Goal: Task Accomplishment & Management: Manage account settings

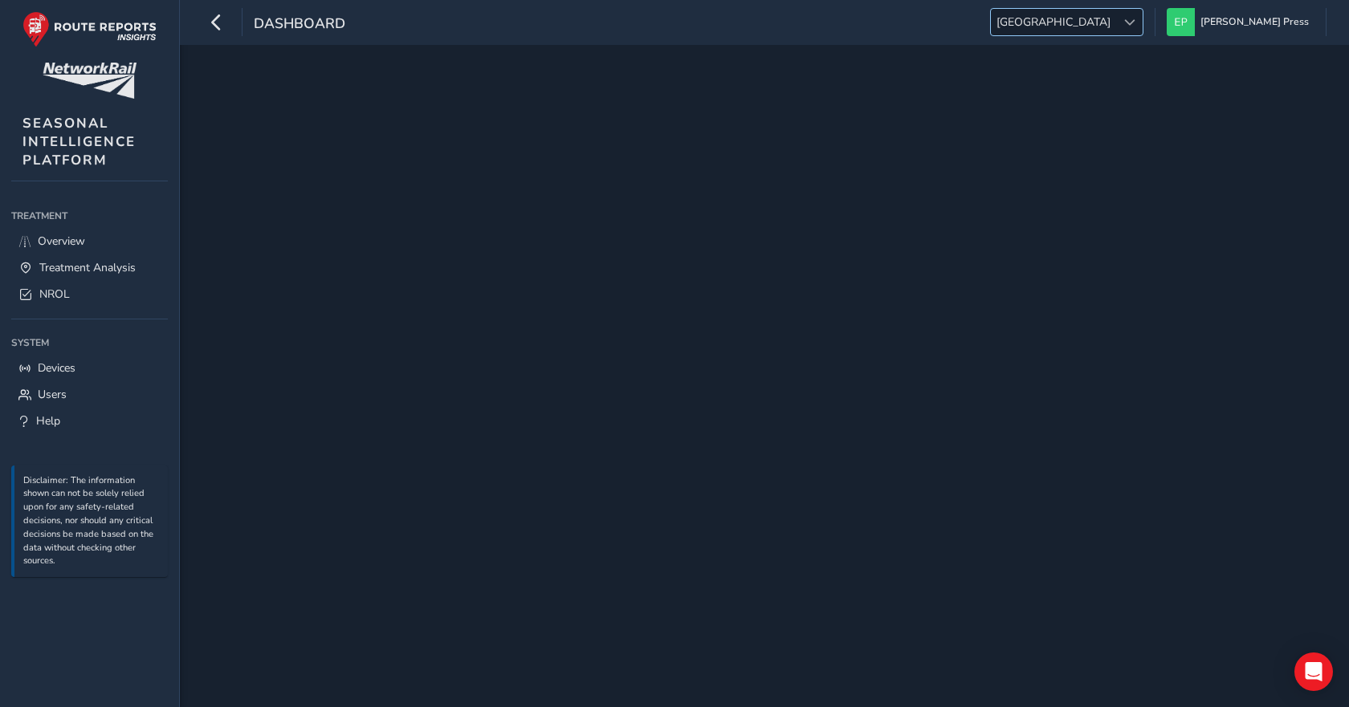
click at [1135, 20] on span at bounding box center [1129, 22] width 11 height 11
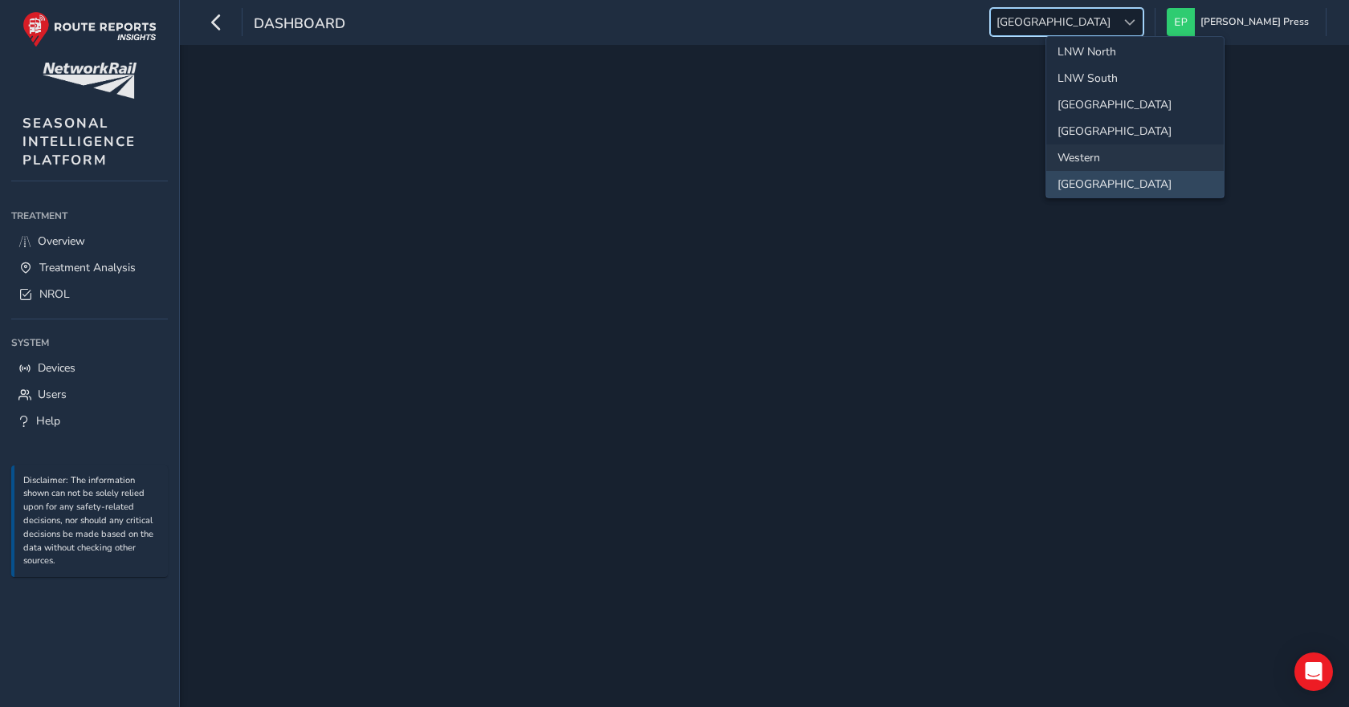
scroll to position [169, 0]
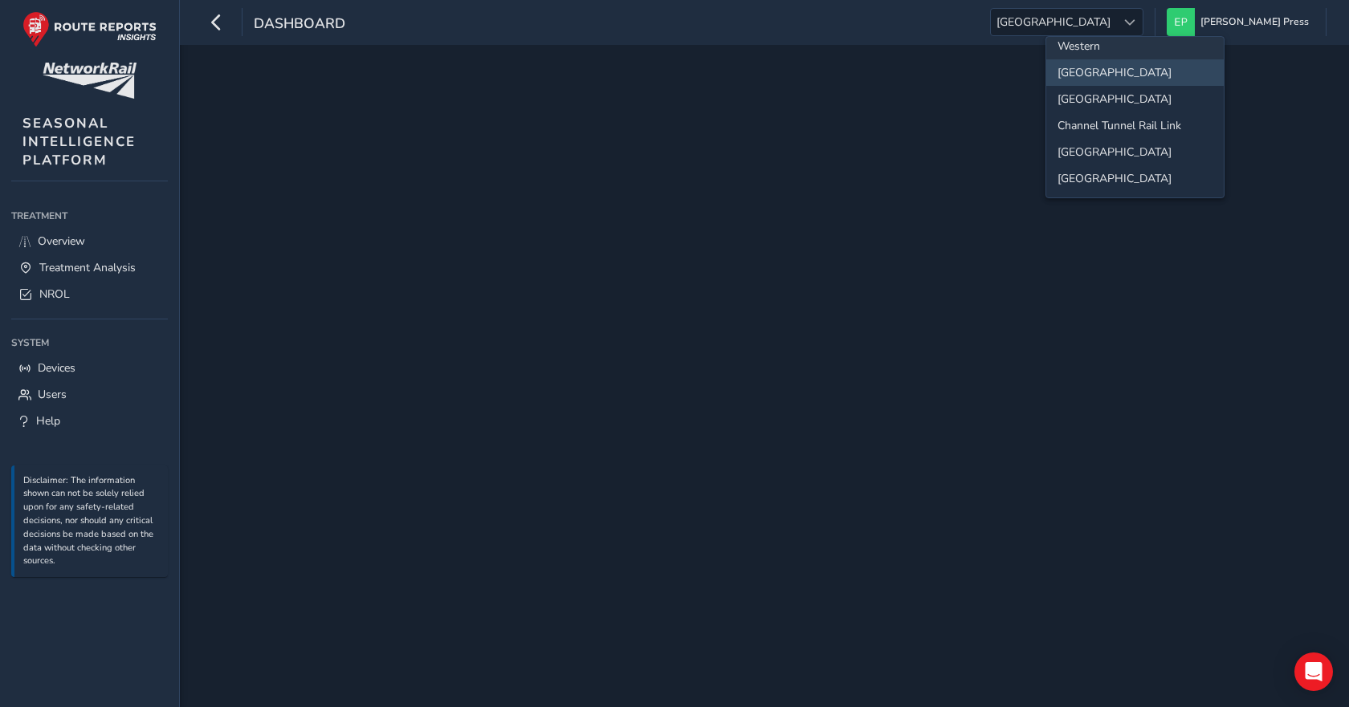
click at [1101, 53] on li "Western" at bounding box center [1134, 46] width 177 height 26
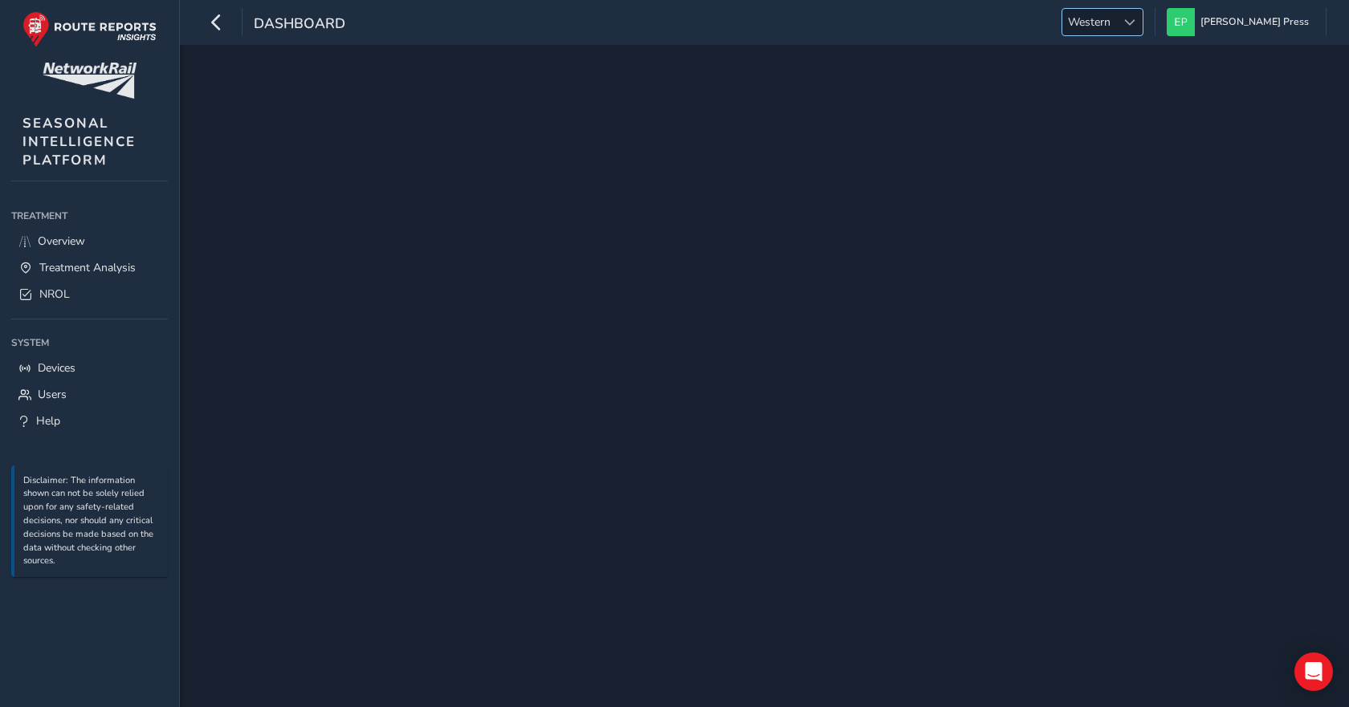
click at [1116, 23] on span "Western" at bounding box center [1089, 22] width 54 height 26
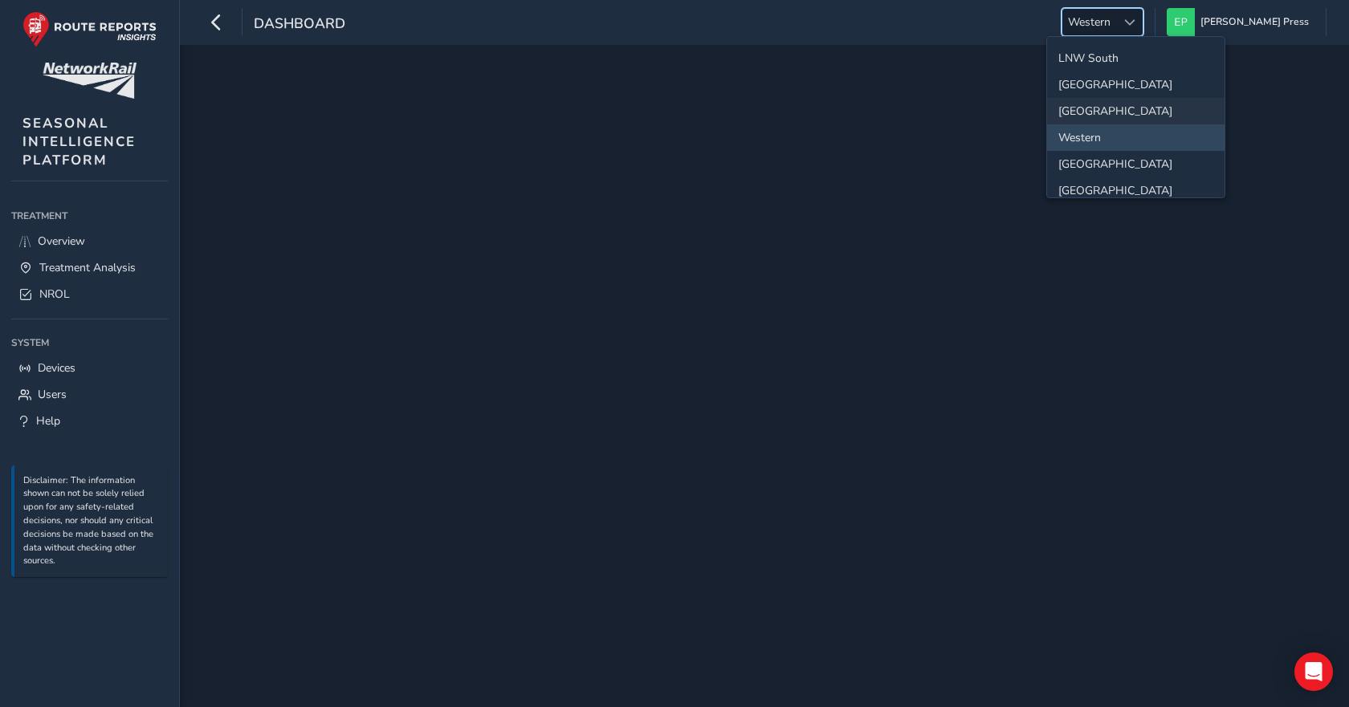
scroll to position [57, 0]
click at [1096, 131] on li "[GEOGRAPHIC_DATA]" at bounding box center [1135, 131] width 177 height 26
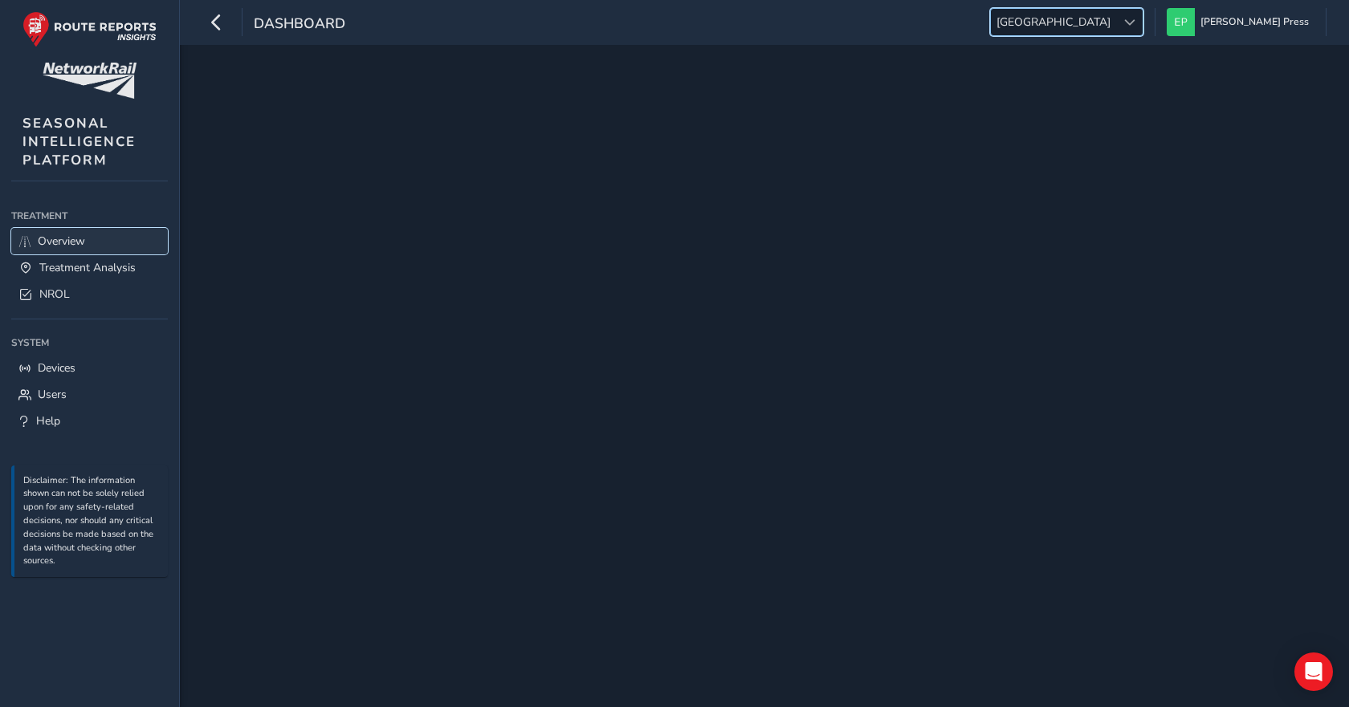
click at [53, 239] on span "Overview" at bounding box center [61, 241] width 47 height 15
click at [216, 34] on icon "button" at bounding box center [216, 22] width 17 height 28
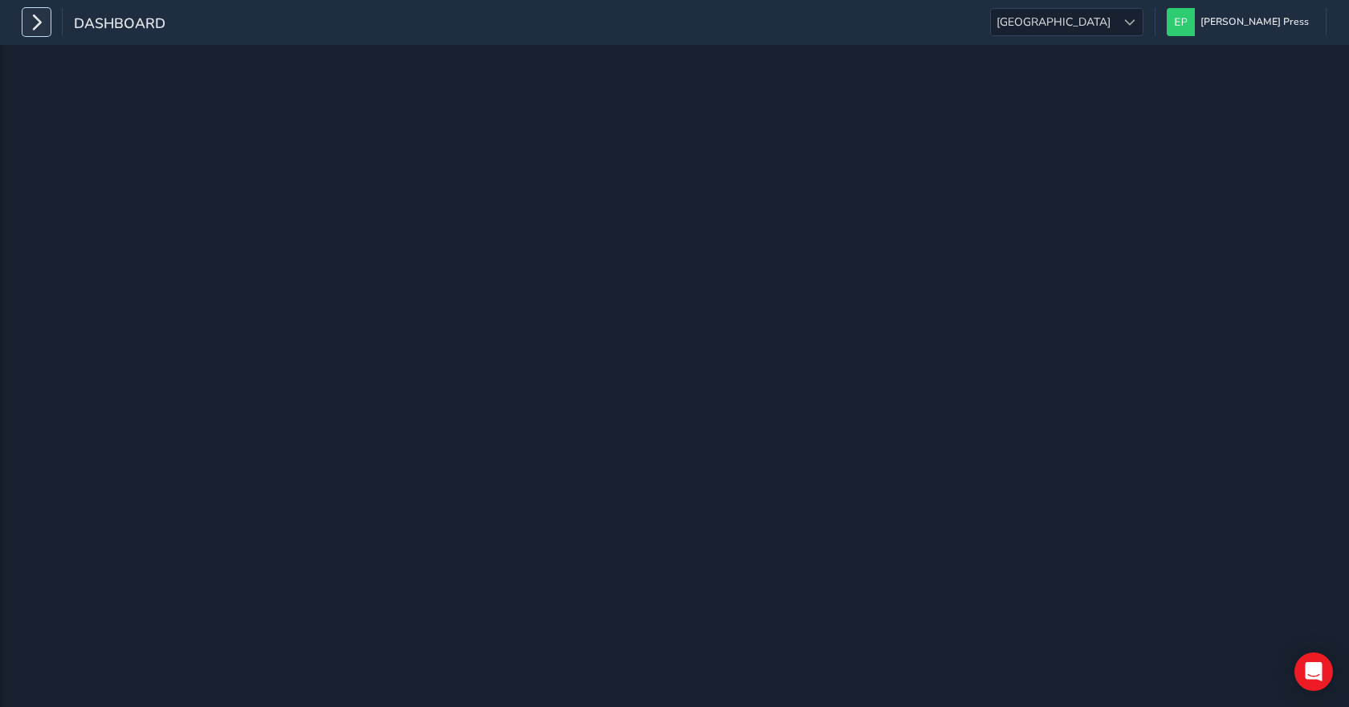
click at [39, 21] on icon "button" at bounding box center [36, 22] width 17 height 28
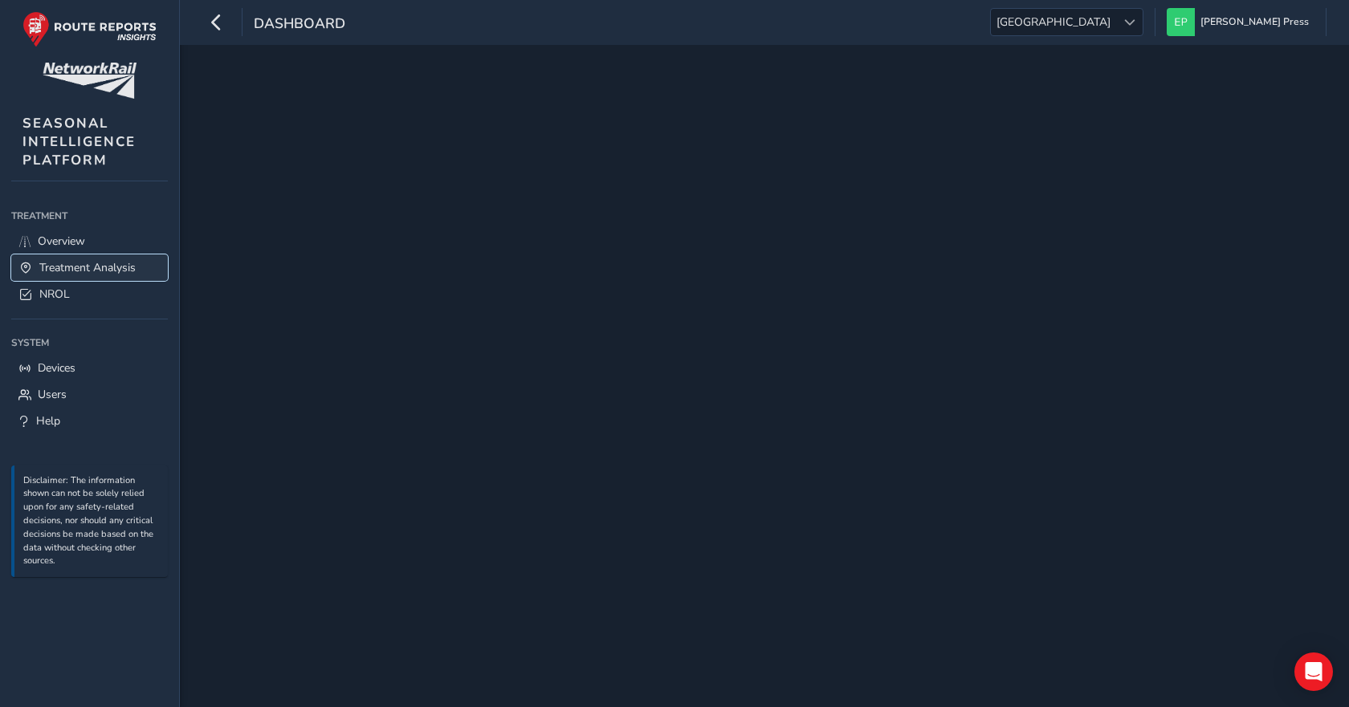
click at [90, 263] on span "Treatment Analysis" at bounding box center [87, 267] width 96 height 15
click at [89, 295] on link "NROL" at bounding box center [89, 294] width 157 height 26
click at [1143, 19] on div at bounding box center [1129, 22] width 26 height 26
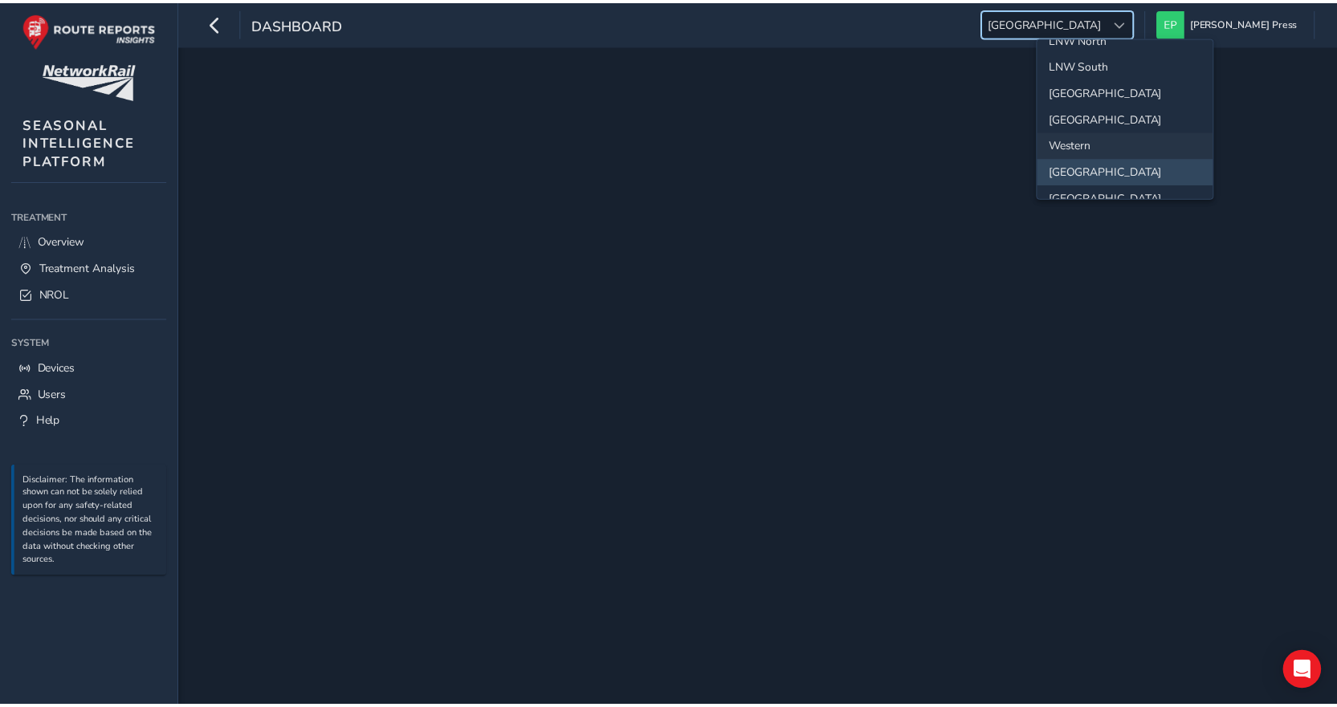
scroll to position [71, 0]
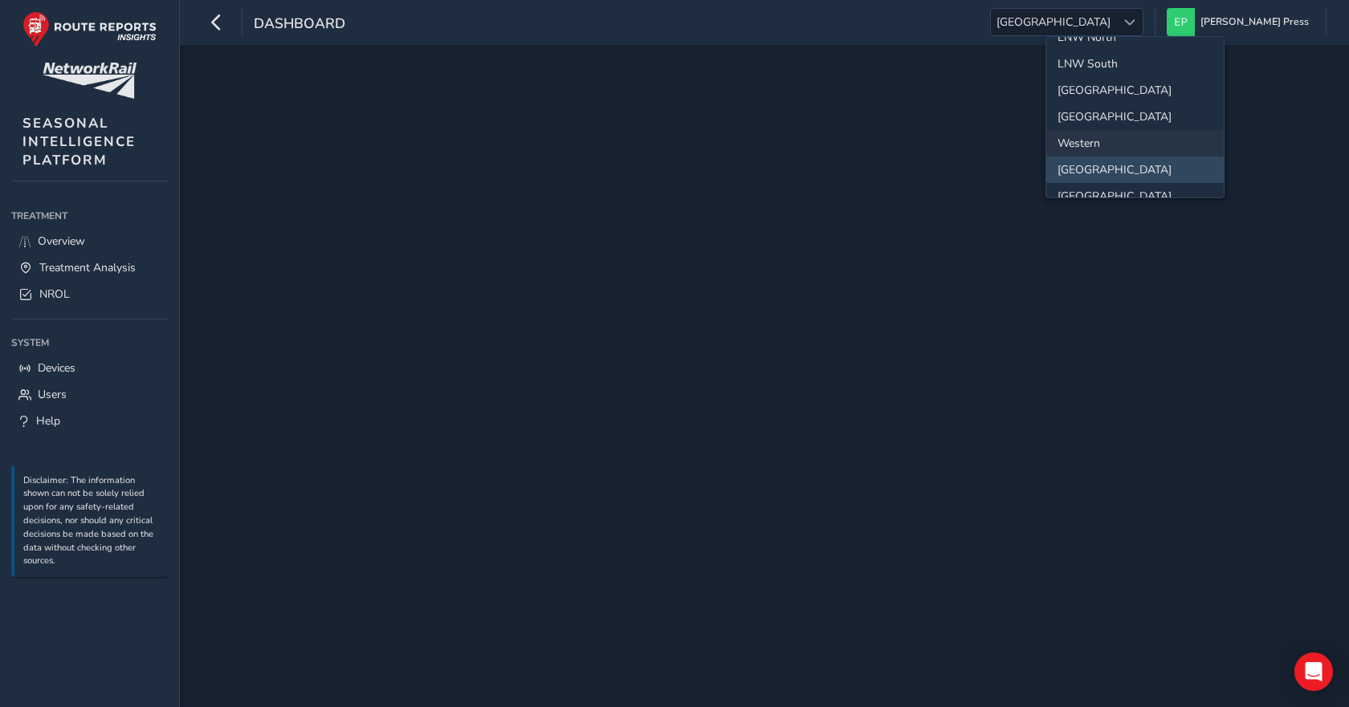
click at [1125, 160] on li "[GEOGRAPHIC_DATA]" at bounding box center [1134, 170] width 177 height 26
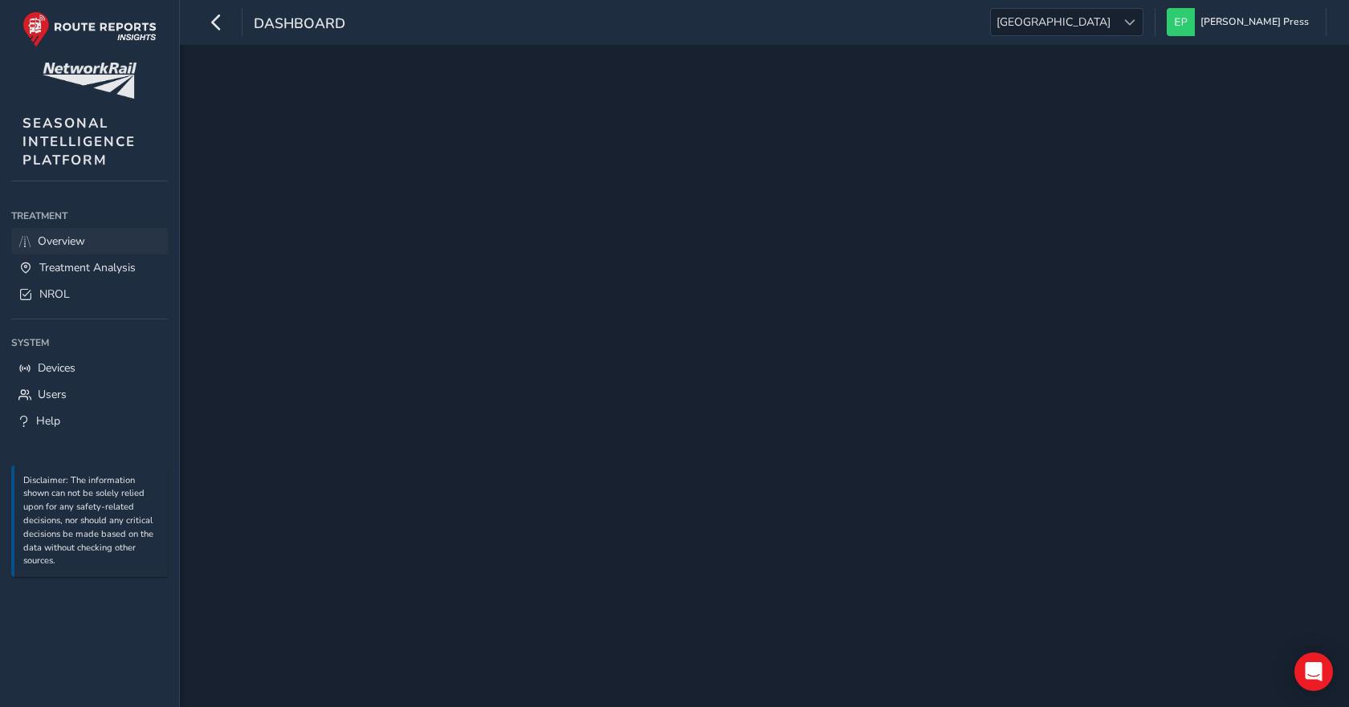
drag, startPoint x: 74, startPoint y: 218, endPoint x: 74, endPoint y: 242, distance: 24.1
click at [74, 242] on li "Treatment Treatment Overview Treatment Analysis NROL" at bounding box center [89, 256] width 157 height 104
click at [74, 242] on span "Overview" at bounding box center [61, 241] width 47 height 15
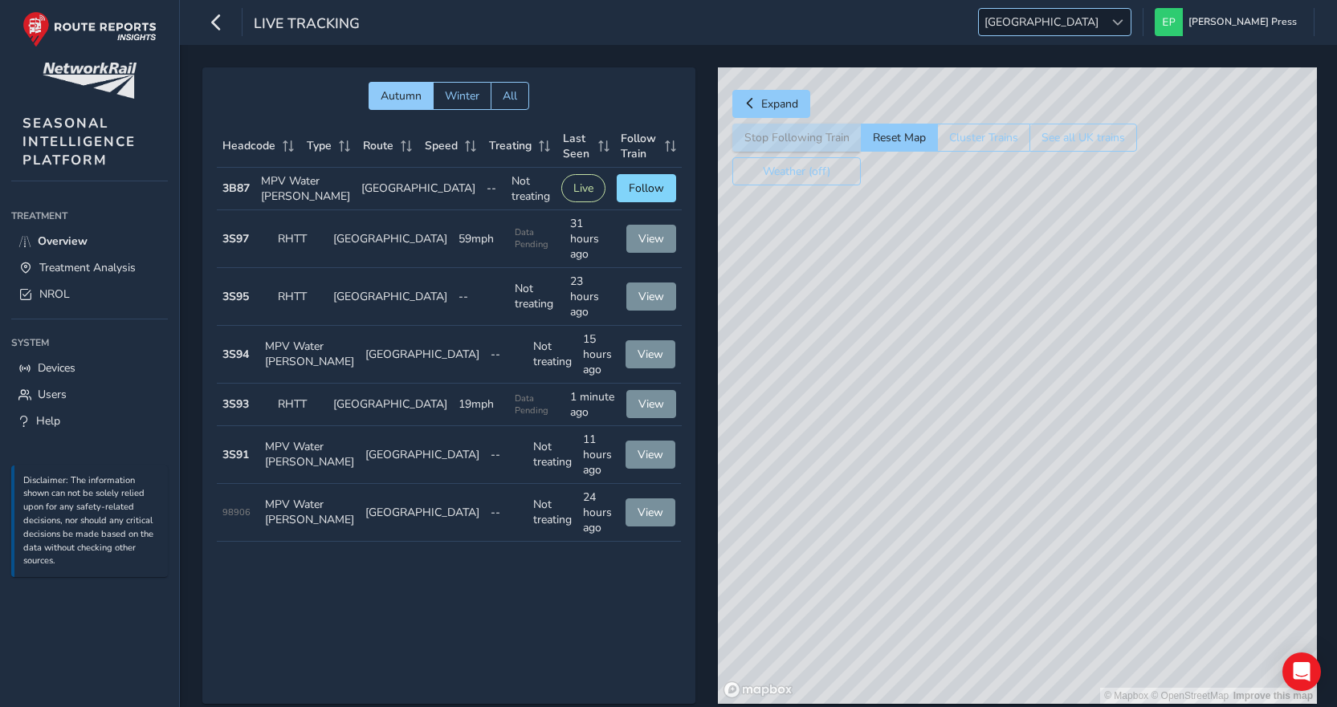
click at [1131, 30] on div at bounding box center [1117, 22] width 26 height 26
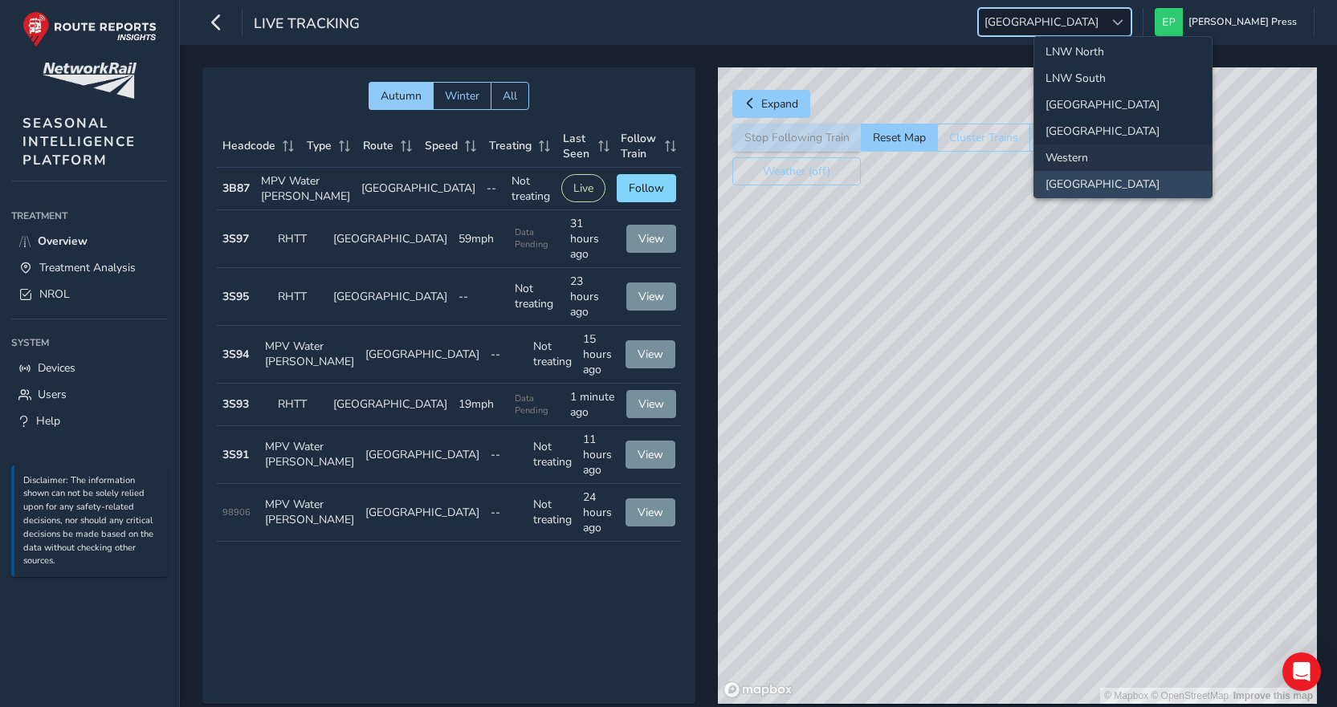
scroll to position [169, 0]
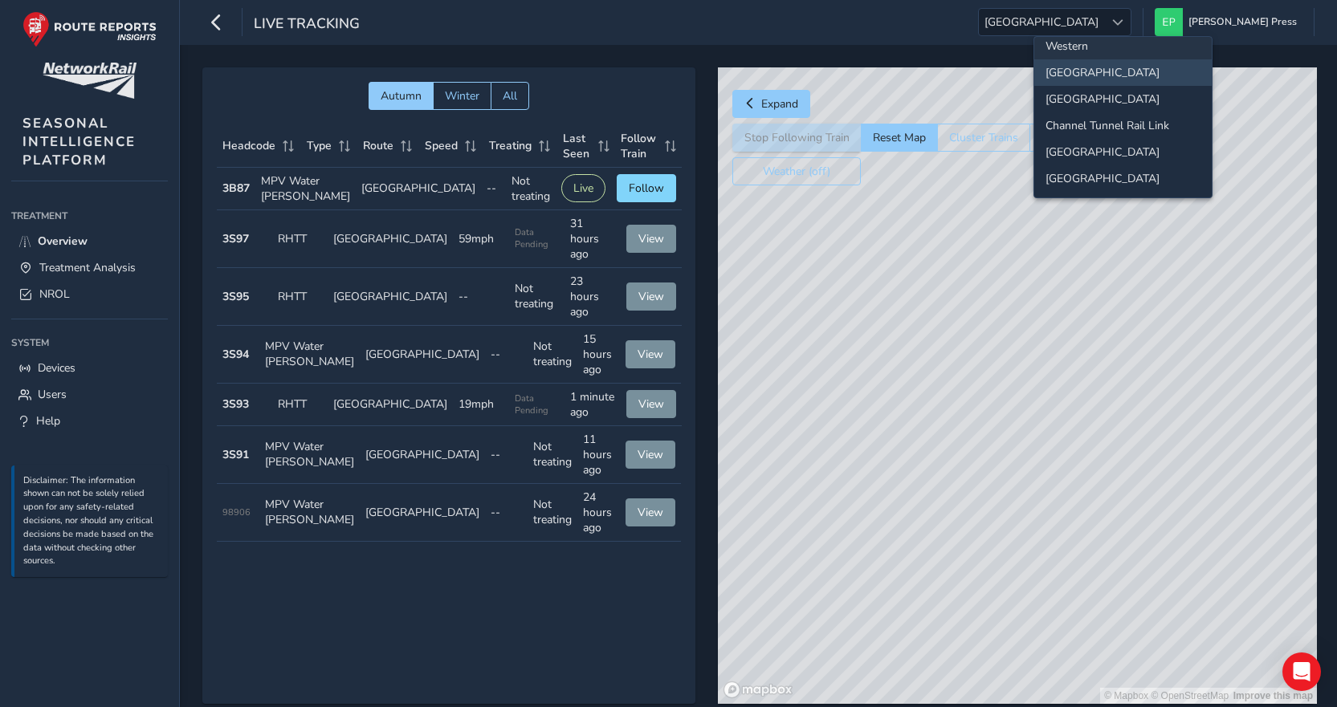
click at [1088, 51] on li "Western" at bounding box center [1122, 46] width 177 height 26
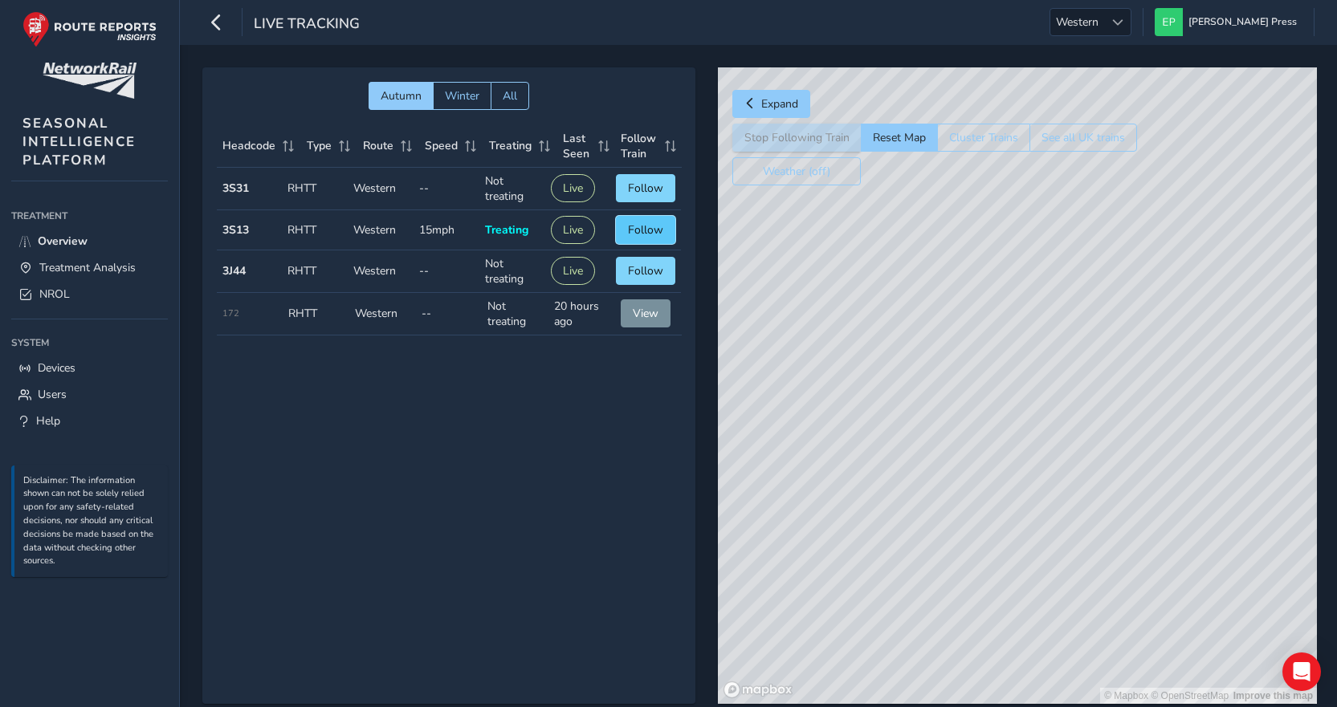
click at [645, 226] on span "Follow" at bounding box center [645, 229] width 35 height 15
click at [651, 191] on span "Follow" at bounding box center [645, 188] width 35 height 15
click at [638, 182] on span "Following" at bounding box center [638, 188] width 51 height 15
click at [636, 261] on button "Follow" at bounding box center [645, 271] width 59 height 28
click at [1199, 14] on ul "Western Western [PERSON_NAME] Press Colour Scheme: Dark Dim Light Logout" at bounding box center [1176, 22] width 276 height 28
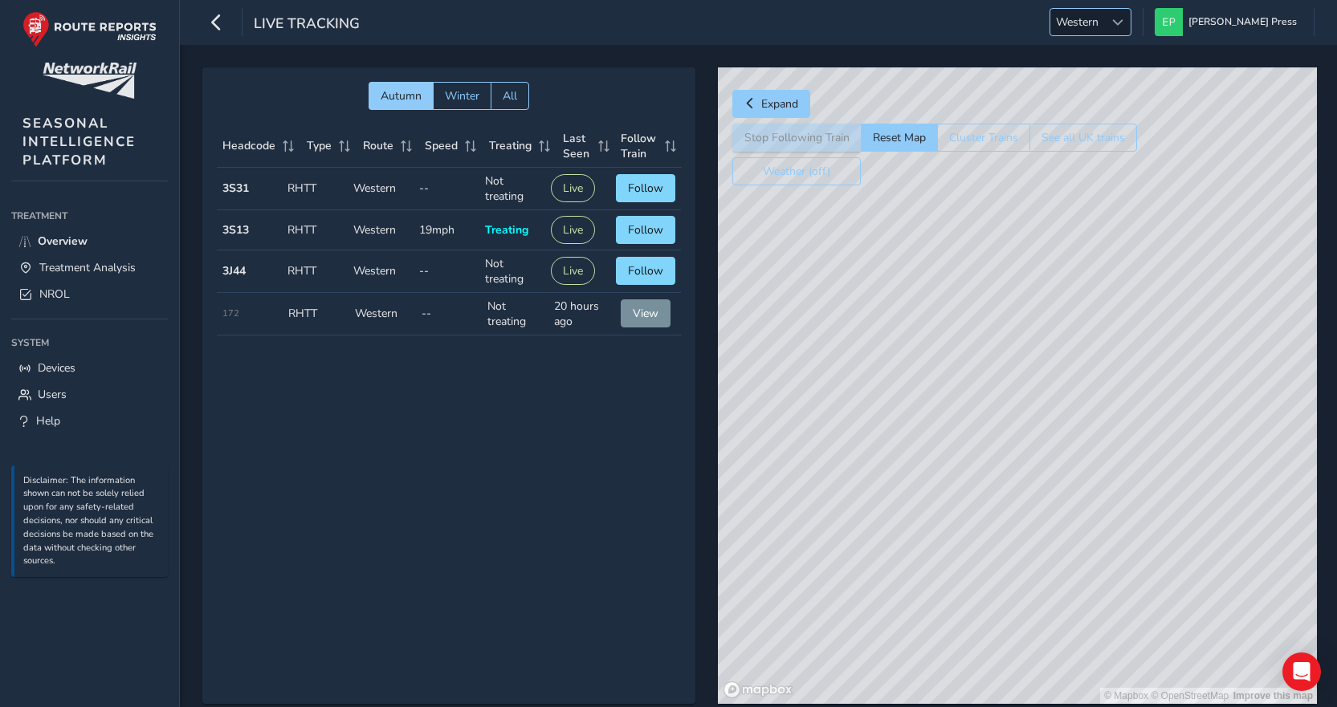
click at [1131, 18] on div at bounding box center [1117, 22] width 26 height 26
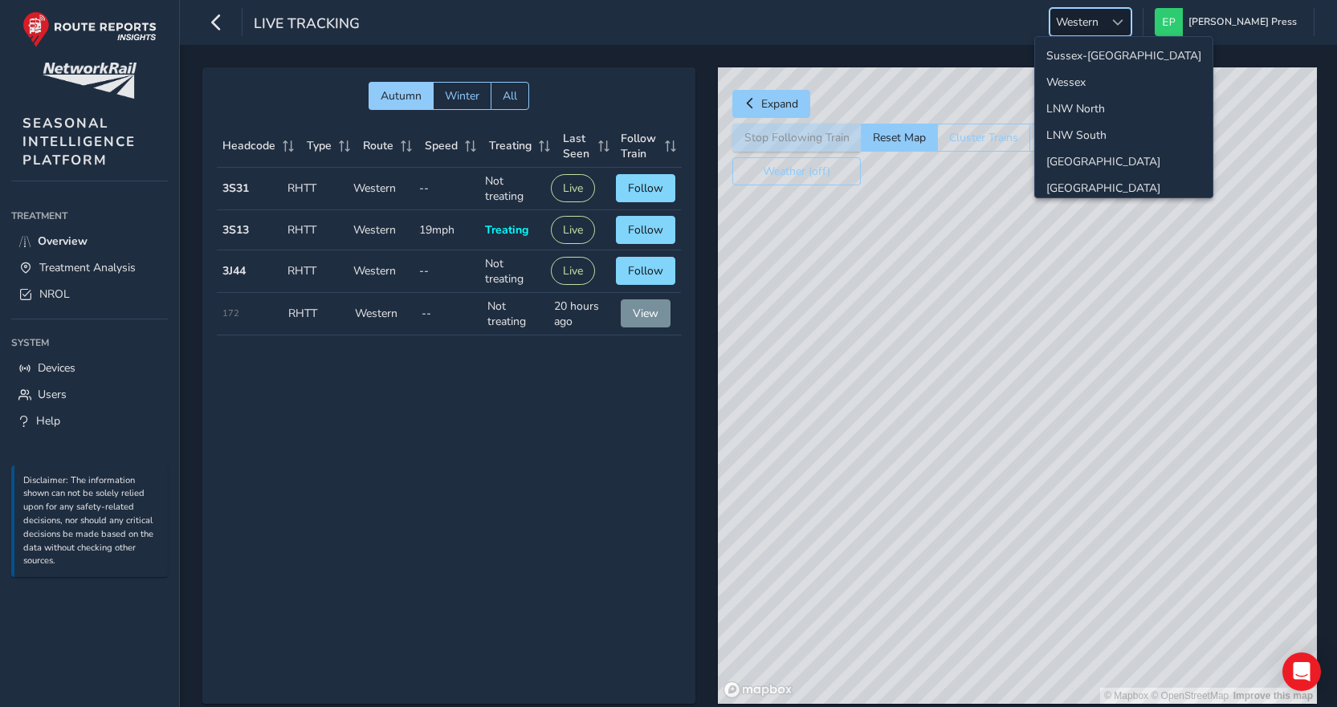
scroll to position [31, 0]
click at [1097, 151] on li "[GEOGRAPHIC_DATA]" at bounding box center [1123, 158] width 177 height 26
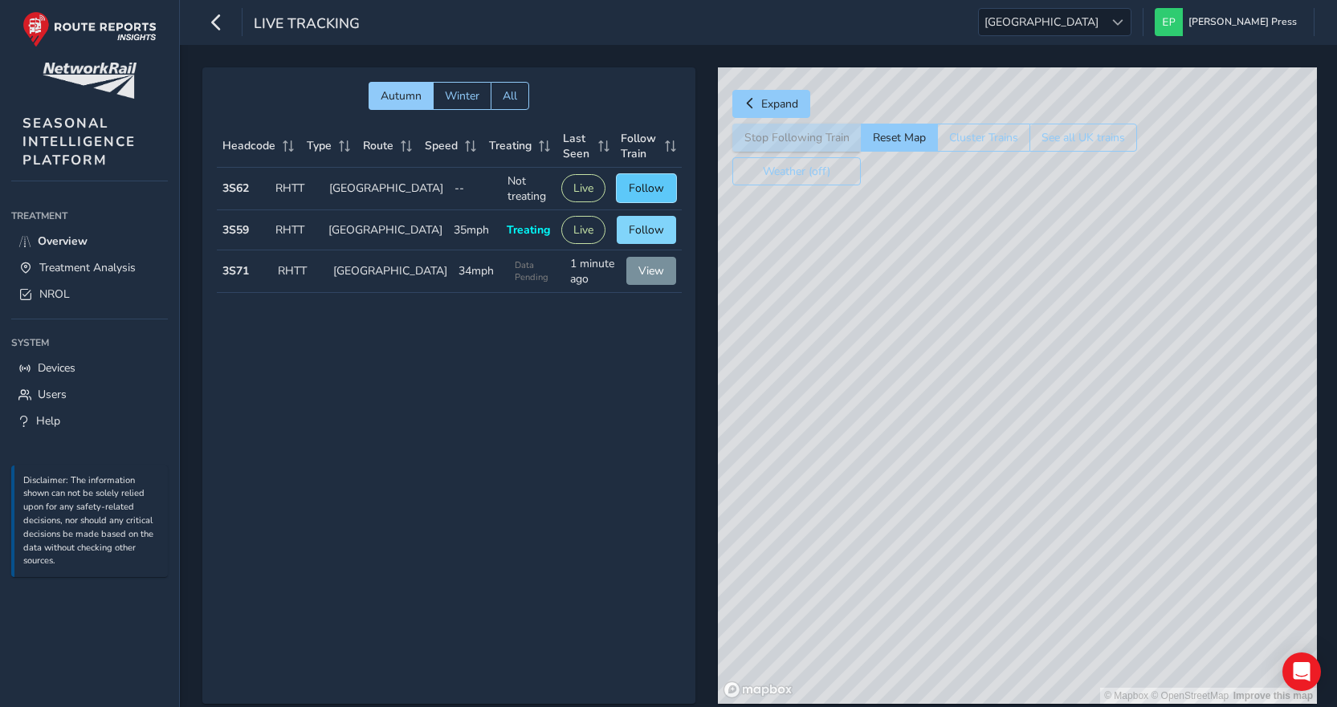
click at [638, 193] on span "Follow" at bounding box center [646, 188] width 35 height 15
click at [644, 268] on span "Follow" at bounding box center [646, 270] width 35 height 15
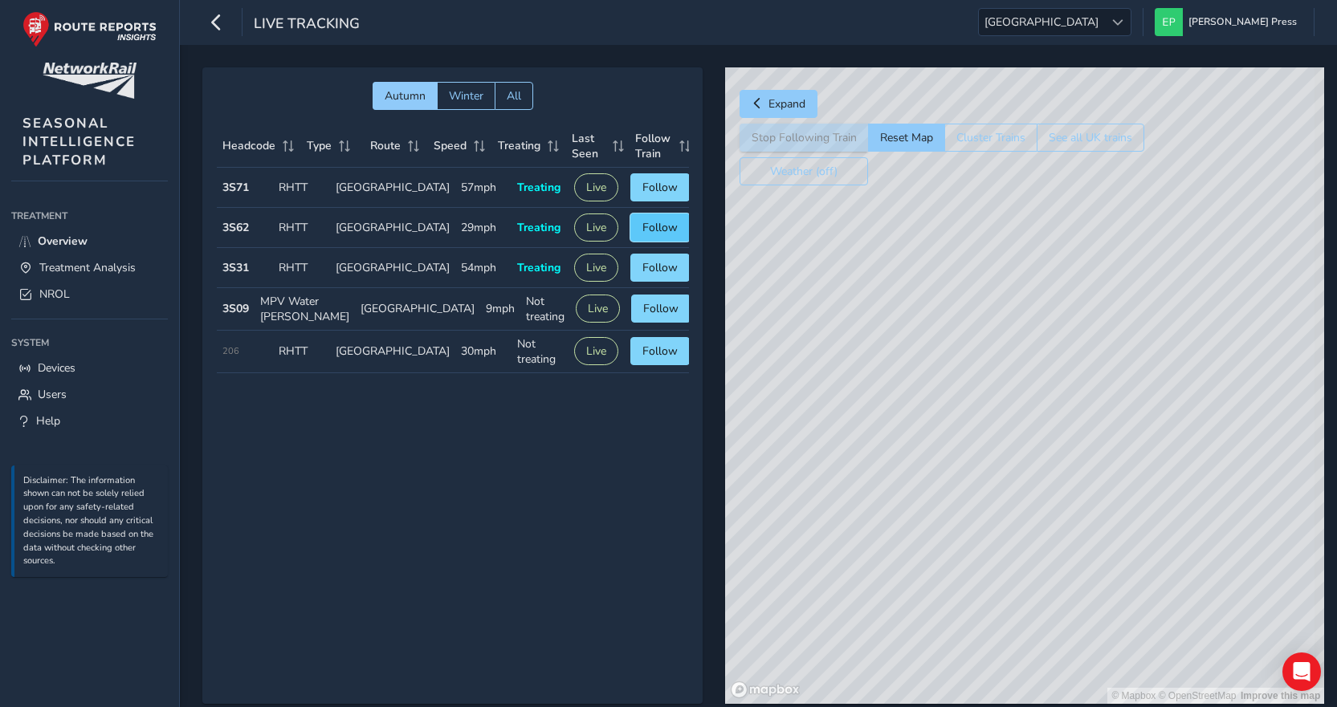
click at [642, 223] on span "Follow" at bounding box center [659, 227] width 35 height 15
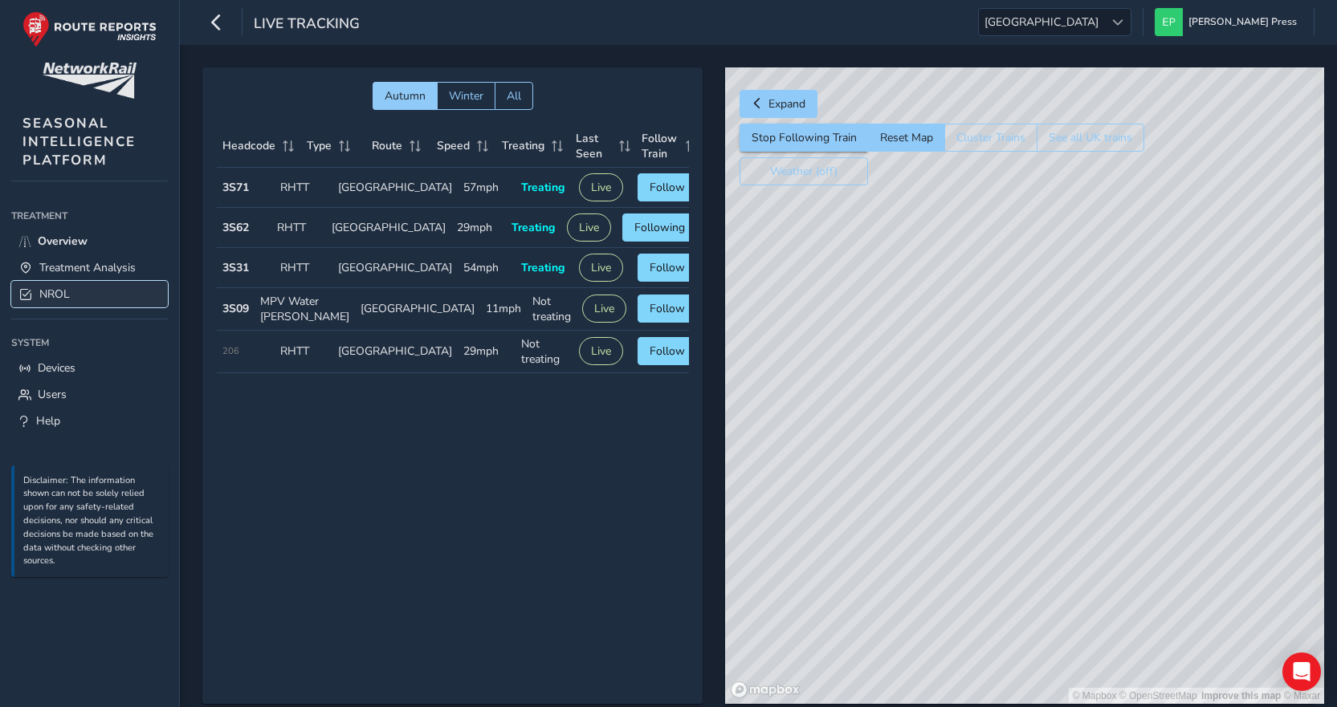
click at [59, 291] on span "NROL" at bounding box center [54, 294] width 31 height 15
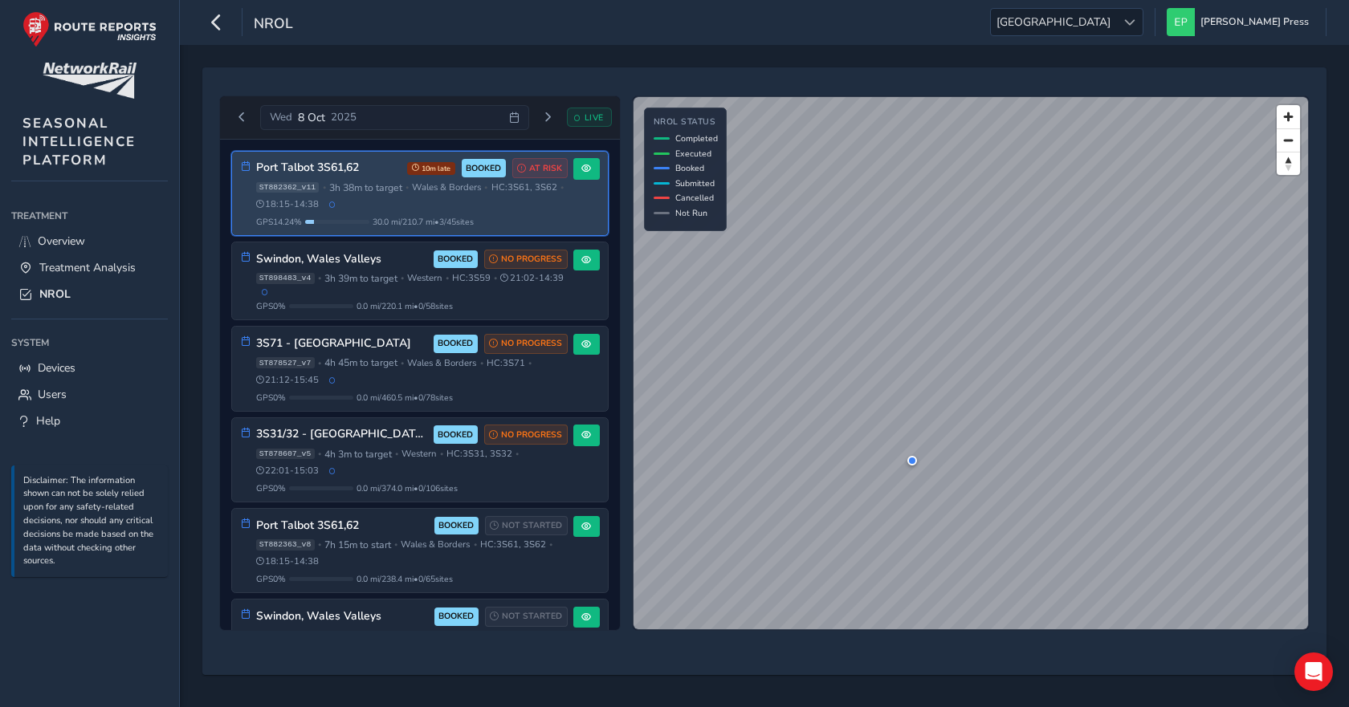
click at [384, 185] on span "3h 38m to target" at bounding box center [365, 187] width 73 height 13
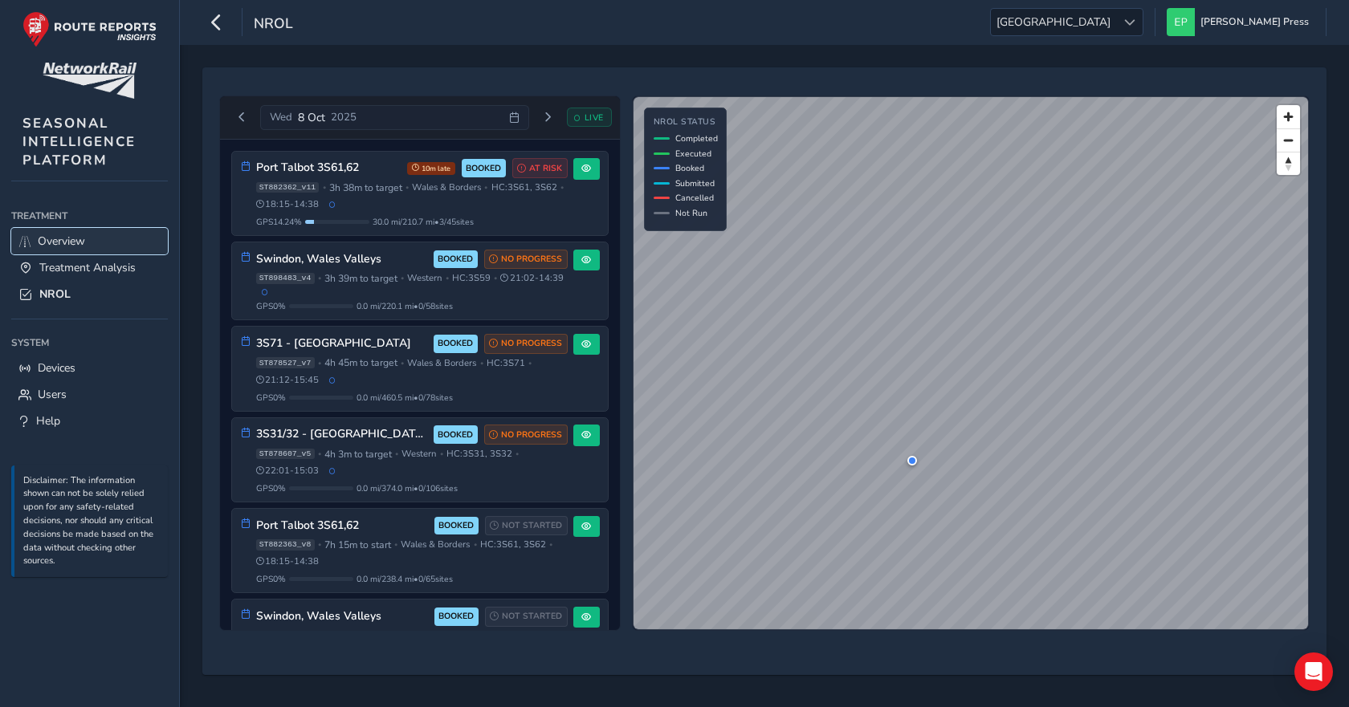
click at [69, 242] on span "Overview" at bounding box center [61, 241] width 47 height 15
